Goal: Task Accomplishment & Management: Manage account settings

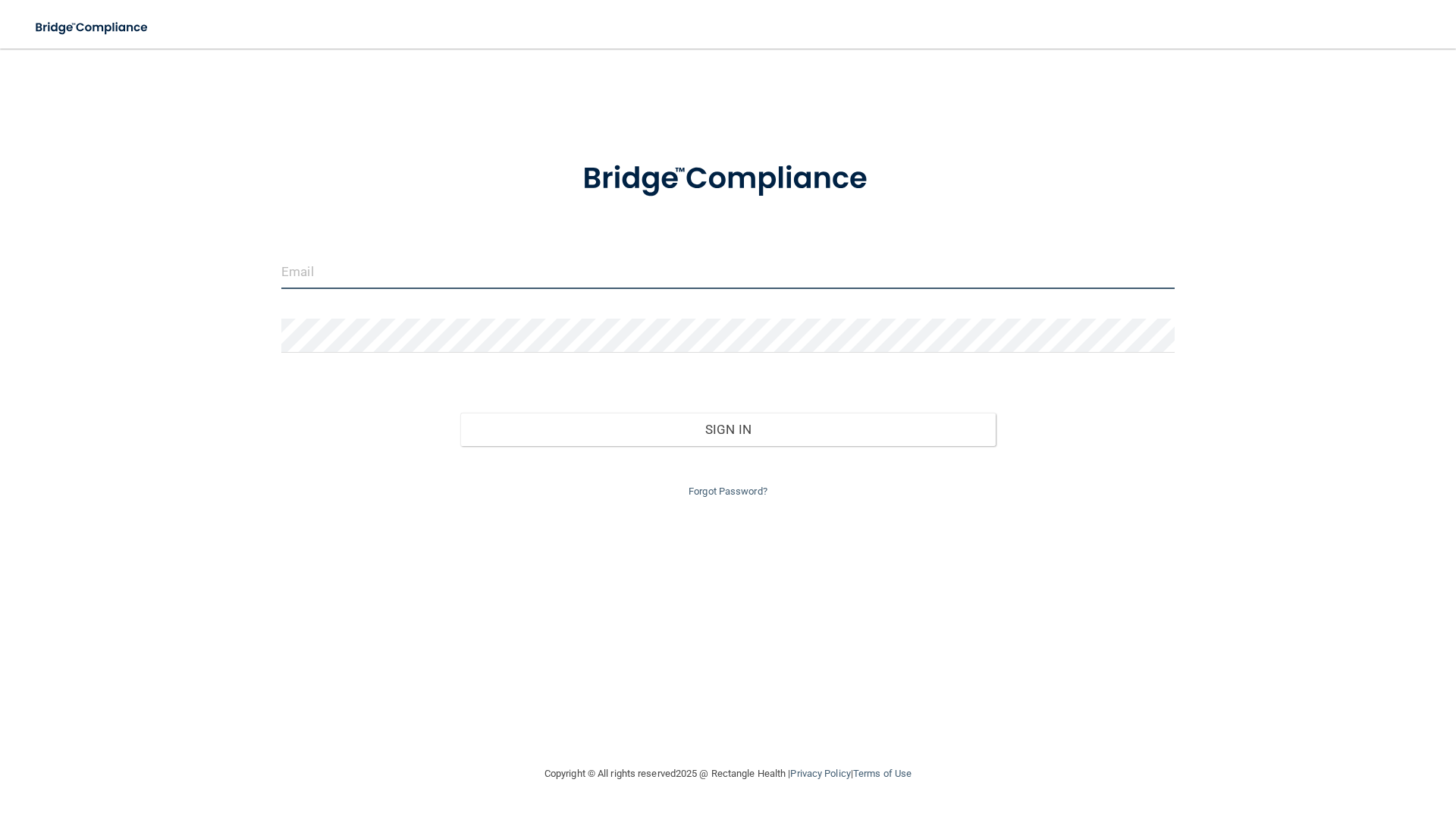
click at [383, 275] on input "email" at bounding box center [728, 272] width 894 height 34
type input "[PERSON_NAME][EMAIL_ADDRESS][DOMAIN_NAME]"
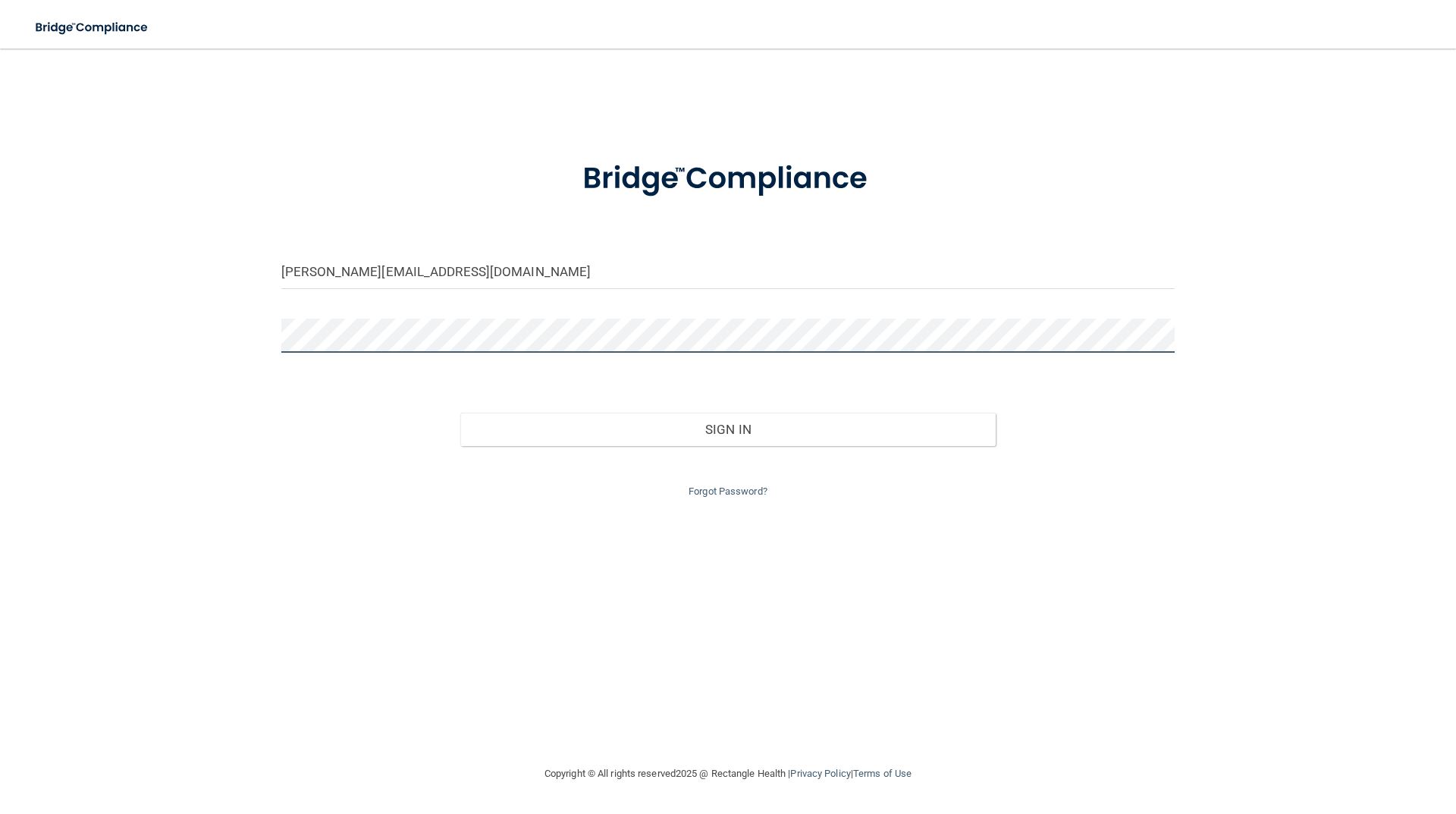
click at [460, 413] on button "Sign In" at bounding box center [728, 429] width 536 height 33
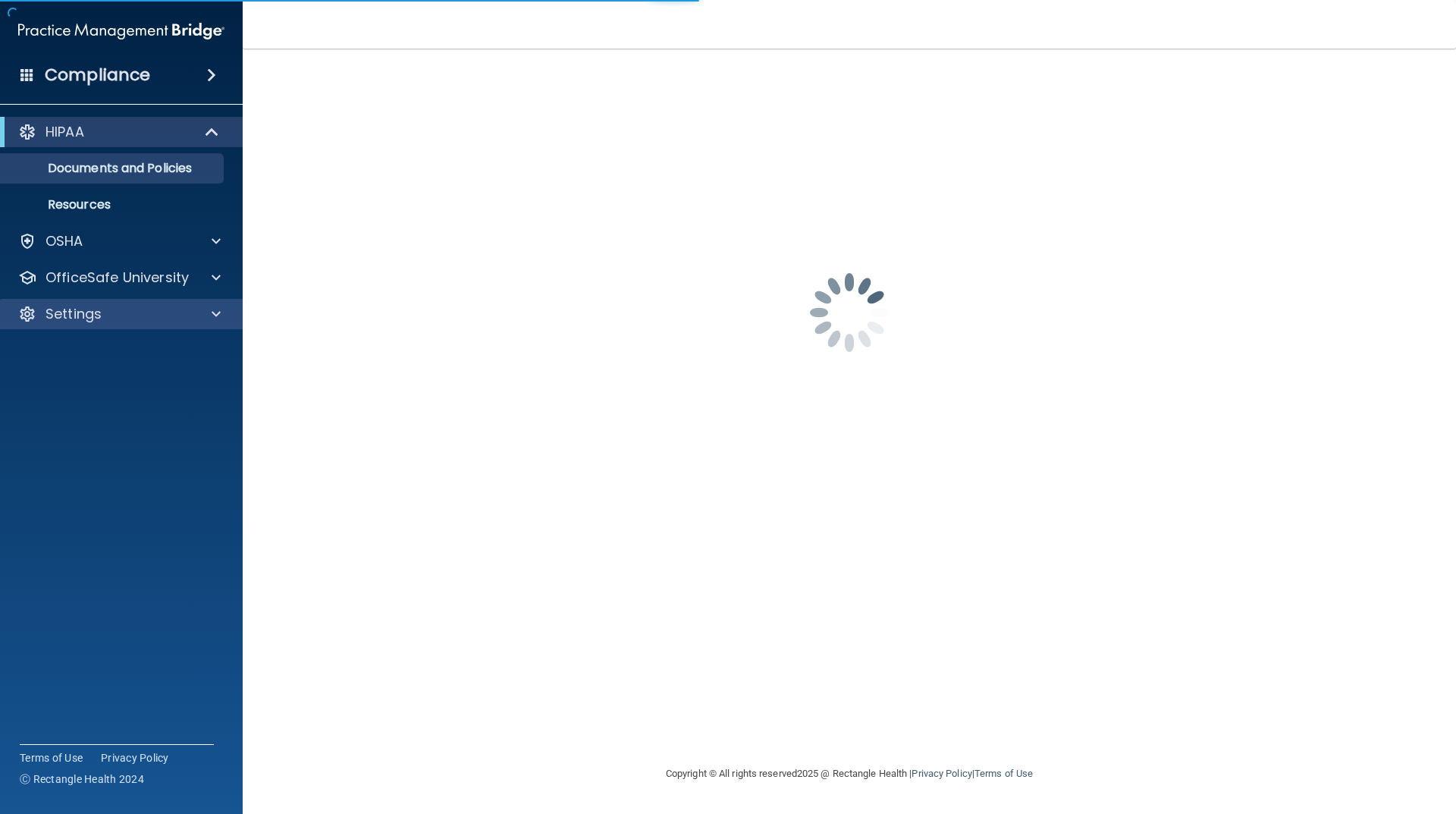
click at [78, 323] on div "Settings" at bounding box center [122, 314] width 244 height 30
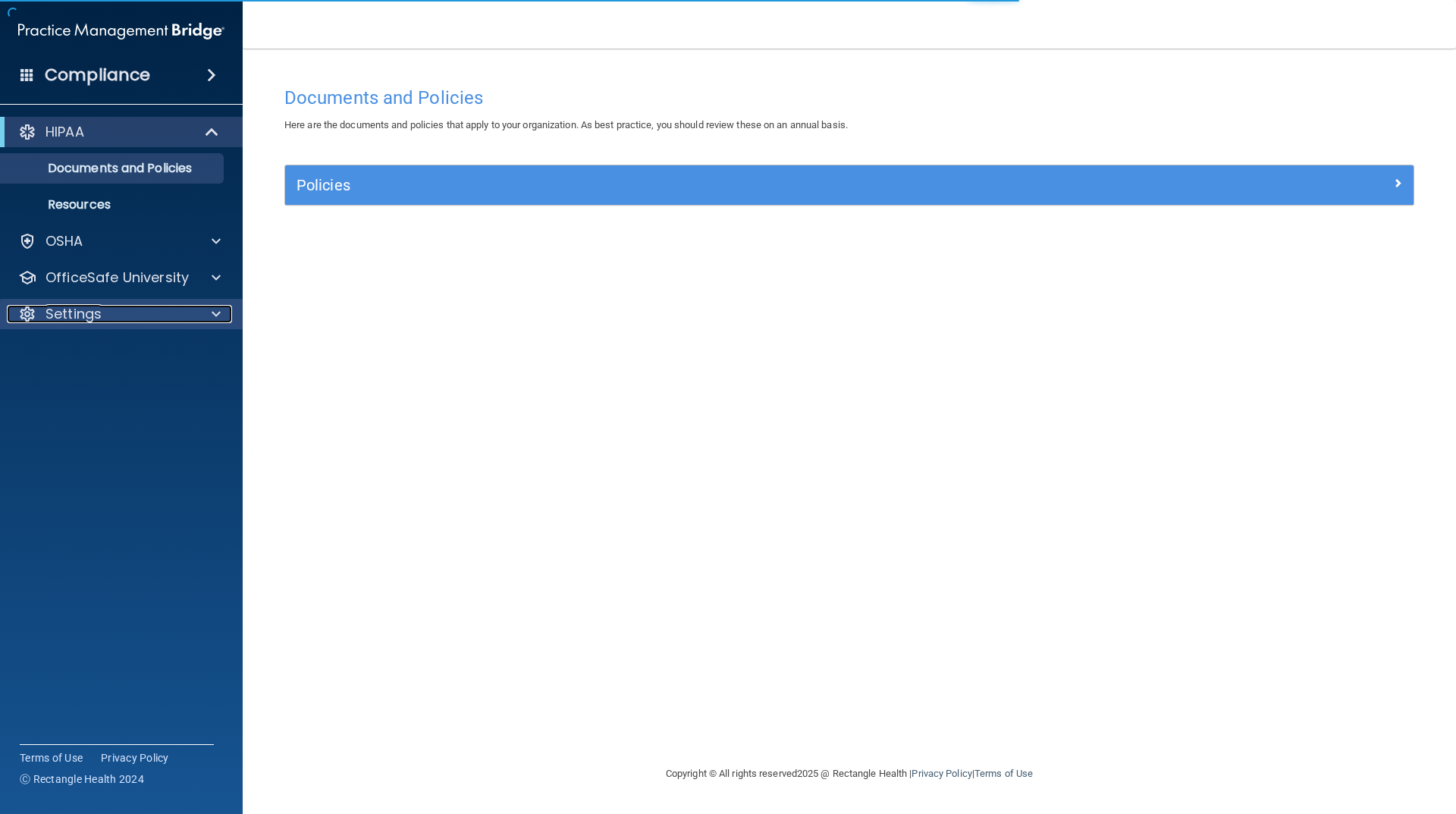
click at [60, 308] on p "Settings" at bounding box center [73, 314] width 56 height 18
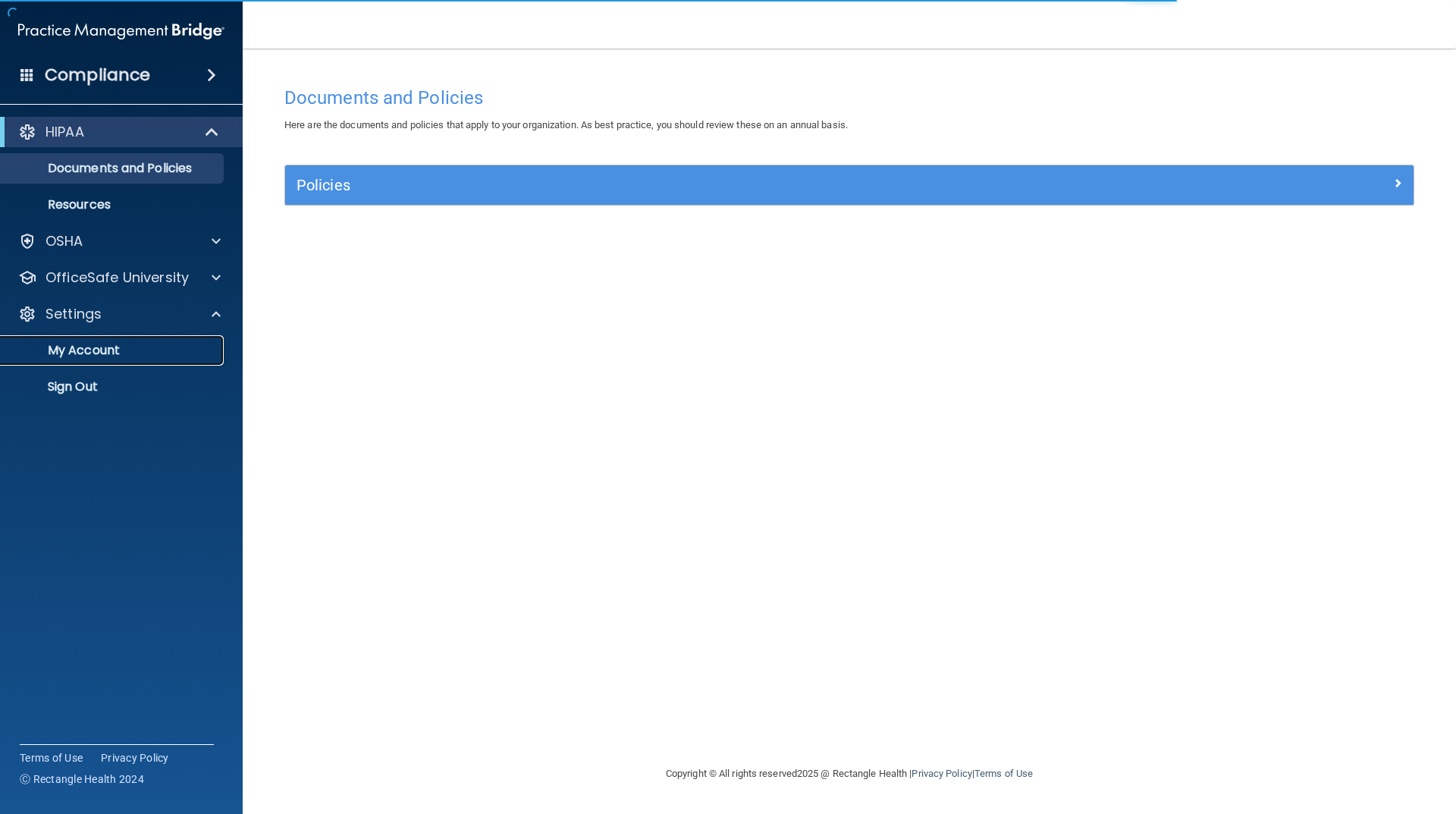
click at [82, 355] on p "My Account" at bounding box center [112, 351] width 207 height 15
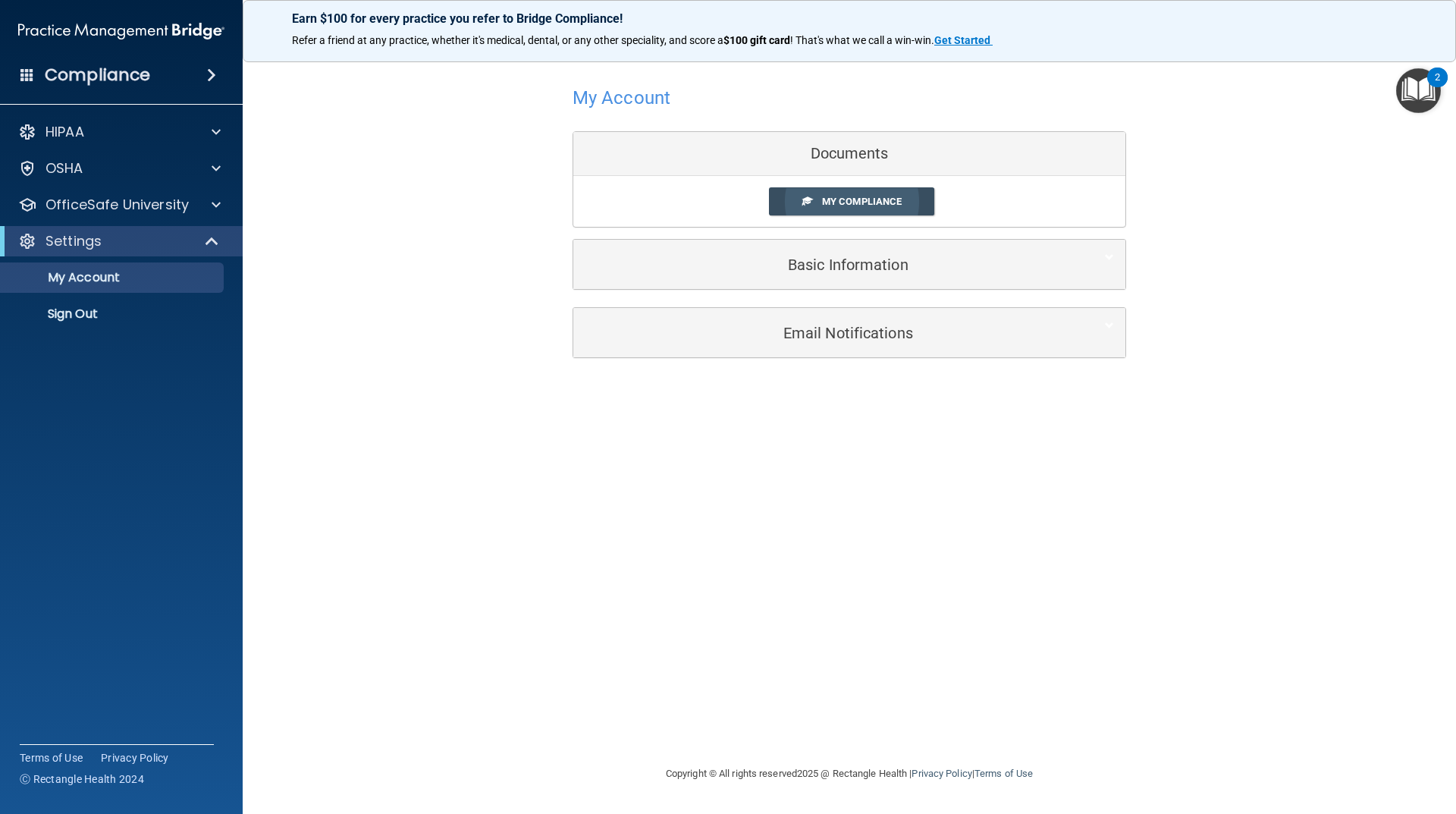
click at [908, 202] on link "My Compliance" at bounding box center [852, 201] width 166 height 28
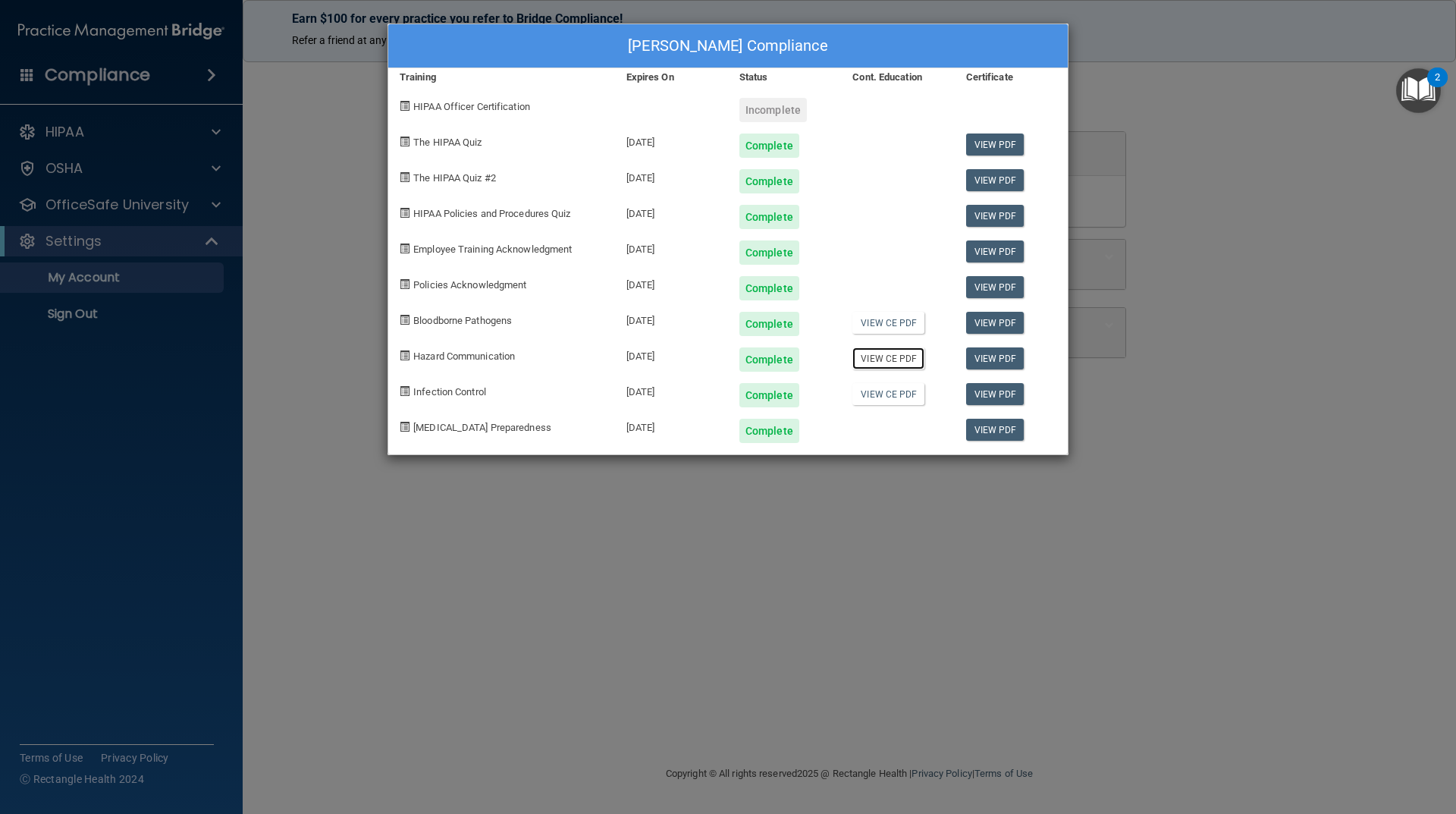
click at [881, 354] on link "View CE PDF" at bounding box center [888, 358] width 72 height 22
click at [870, 324] on link "View CE PDF" at bounding box center [888, 322] width 72 height 22
